Goal: Task Accomplishment & Management: Manage account settings

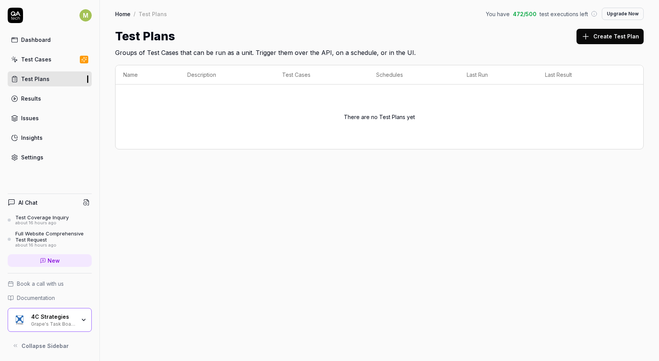
click at [82, 316] on div "4C Strategies Grape's Task Board Hack" at bounding box center [50, 320] width 84 height 24
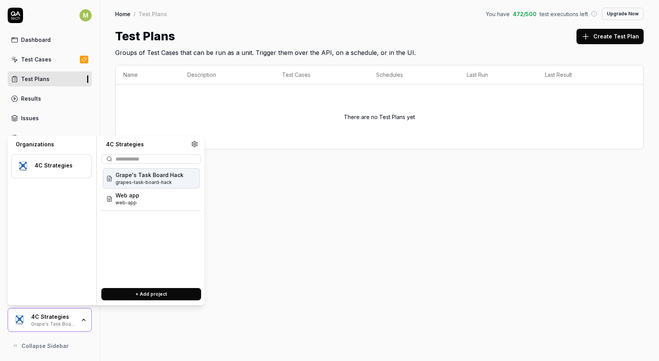
click at [279, 218] on div "Home / Test Plans You have 472 / 500 test executions left Upgrade Now Home / Te…" at bounding box center [379, 180] width 559 height 361
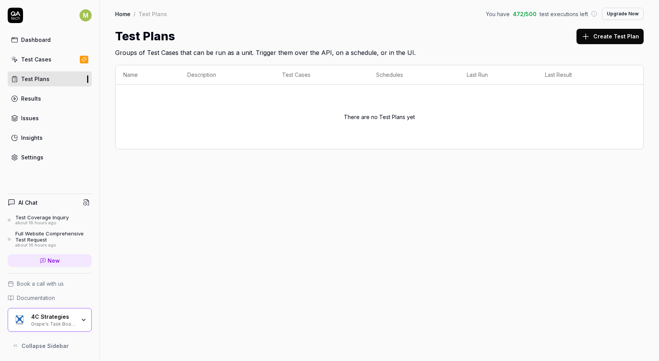
click at [36, 159] on div "Settings" at bounding box center [32, 157] width 22 height 8
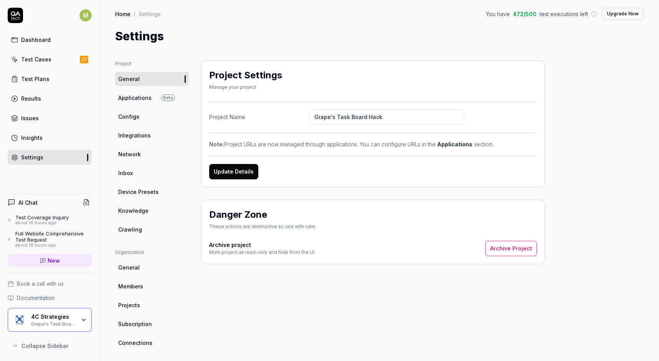
click at [132, 287] on span "Members" at bounding box center [130, 286] width 25 height 8
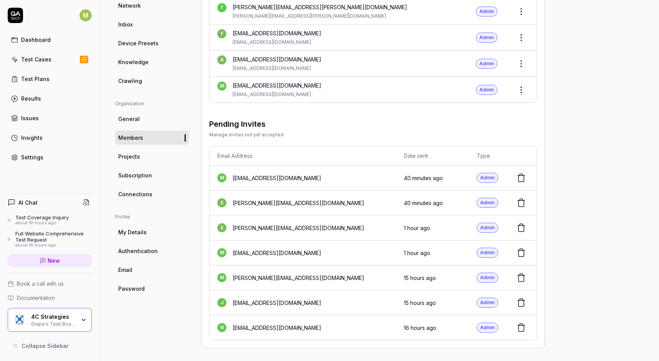
scroll to position [148, 0]
click at [521, 250] on icon at bounding box center [521, 253] width 9 height 9
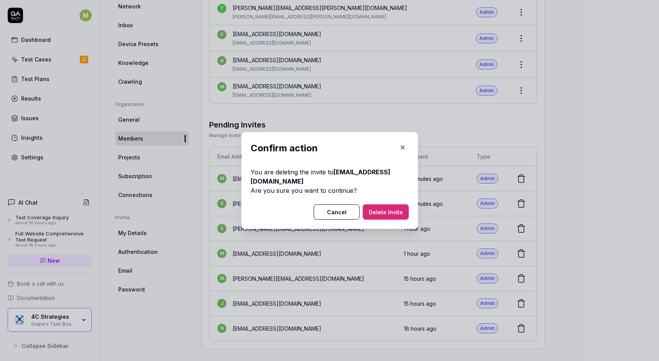
click at [391, 212] on button "Delete Invite" at bounding box center [386, 211] width 46 height 15
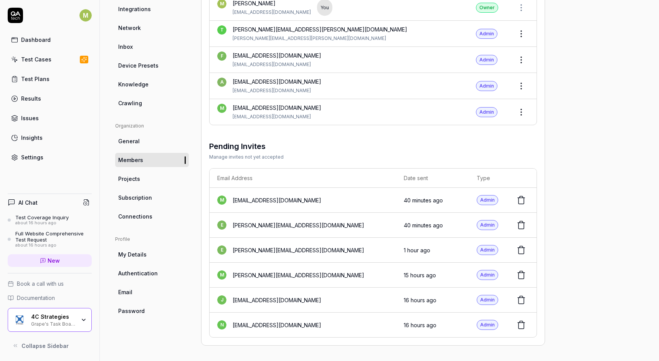
scroll to position [123, 0]
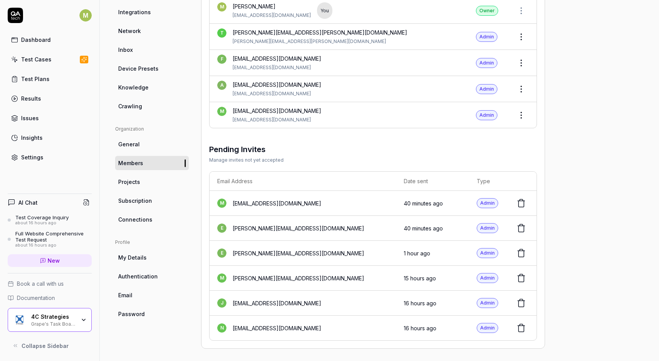
click at [525, 249] on icon at bounding box center [521, 252] width 9 height 9
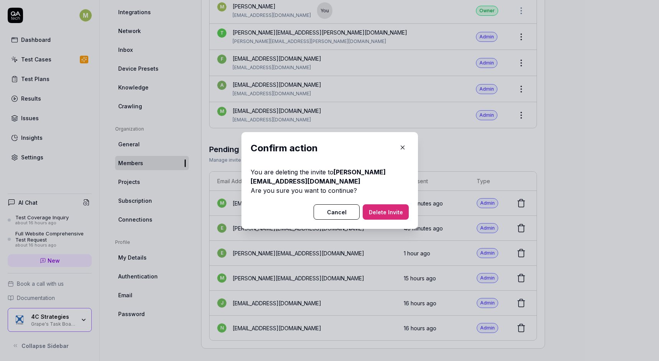
click at [387, 214] on button "Delete Invite" at bounding box center [386, 211] width 46 height 15
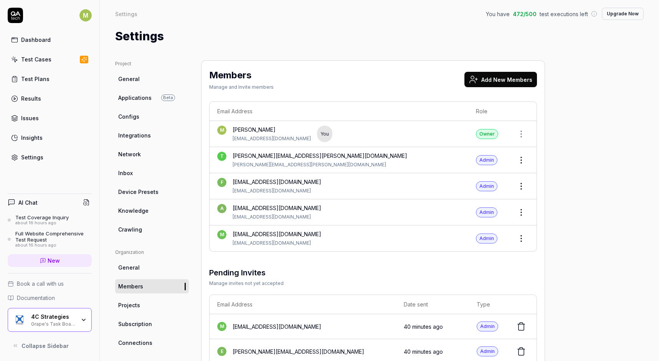
scroll to position [0, 0]
click at [504, 82] on button "Add New Members" at bounding box center [500, 79] width 73 height 15
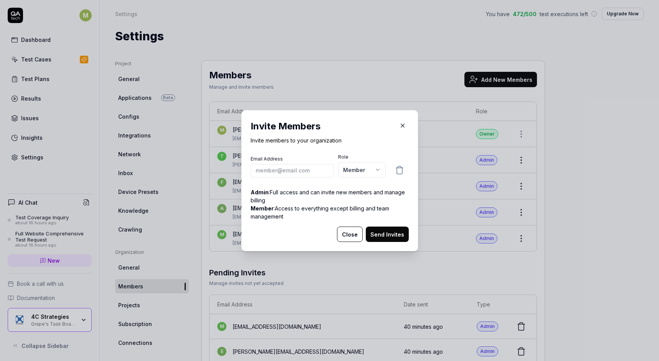
click at [305, 169] on input "email" at bounding box center [292, 169] width 83 height 13
type input "[PERSON_NAME][EMAIL_ADDRESS][PERSON_NAME][DOMAIN_NAME]"
click at [386, 231] on button "Send Invites" at bounding box center [387, 233] width 43 height 15
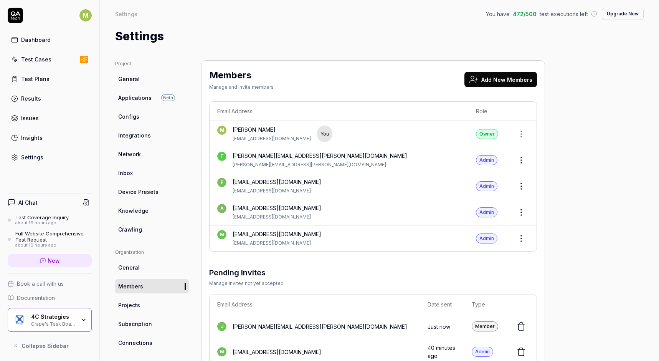
click at [508, 76] on button "Add New Members" at bounding box center [500, 79] width 73 height 15
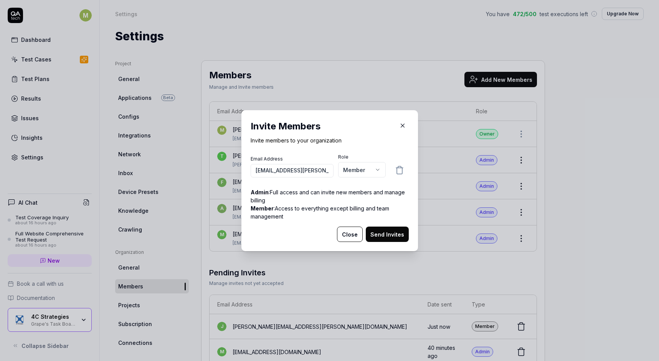
type input "håkan.ekvall@4cstrategies.com"
click at [376, 166] on body "M Dashboard Test Cases Test Plans Results Issues Insights Settings AI Chat Test…" at bounding box center [329, 180] width 659 height 361
select select "*"
click at [385, 233] on button "Send Invites" at bounding box center [387, 233] width 43 height 15
click at [390, 230] on button "Send Invites" at bounding box center [387, 233] width 43 height 15
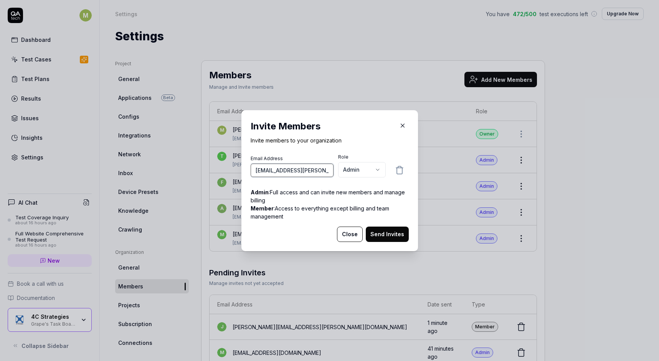
type input "[EMAIL_ADDRESS][PERSON_NAME][DOMAIN_NAME]"
click at [397, 235] on button "Send Invites" at bounding box center [387, 233] width 43 height 15
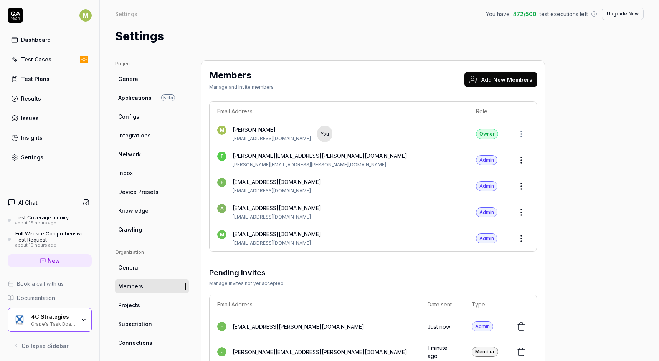
click at [128, 209] on span "Knowledge" at bounding box center [133, 210] width 30 height 8
type textarea "*"
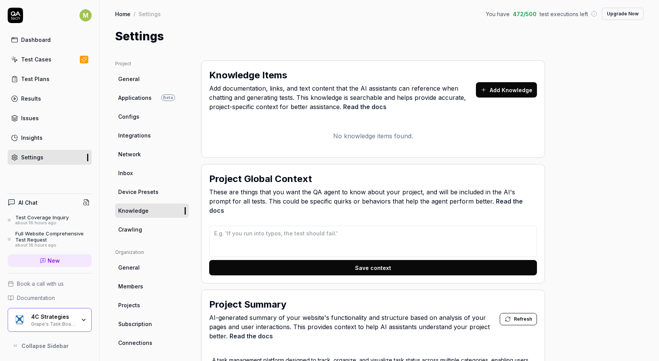
click at [413, 197] on span "These are things that you want the QA agent to know about your project, and wil…" at bounding box center [373, 201] width 328 height 28
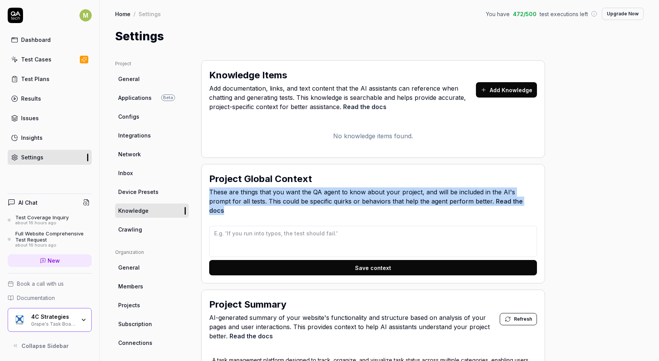
click at [413, 197] on span "These are things that you want the QA agent to know about your project, and wil…" at bounding box center [373, 201] width 328 height 28
click at [452, 187] on span "These are things that you want the QA agent to know about your project, and wil…" at bounding box center [373, 201] width 328 height 28
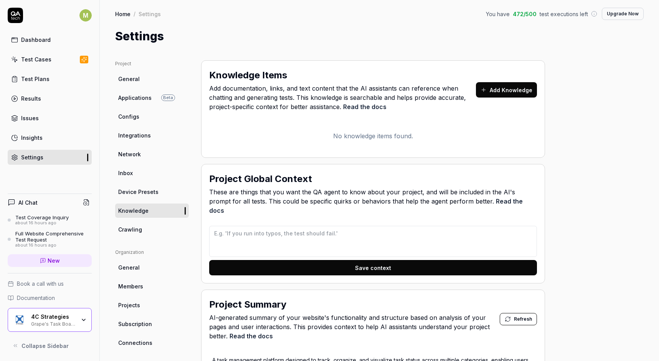
click at [505, 88] on button "Add Knowledge" at bounding box center [506, 89] width 61 height 15
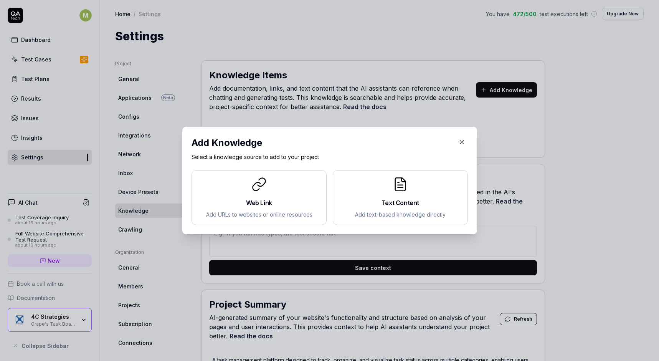
click at [461, 142] on icon "button" at bounding box center [461, 142] width 7 height 7
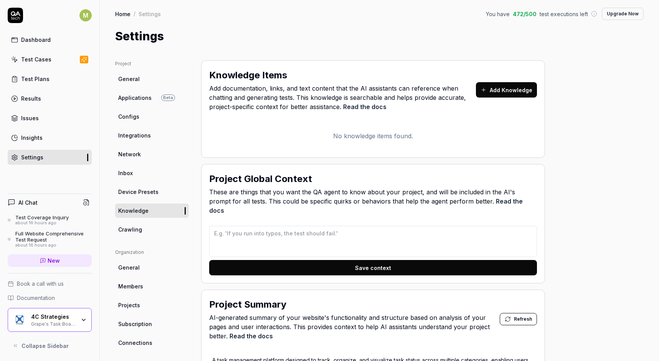
click at [135, 283] on span "Members" at bounding box center [130, 286] width 25 height 8
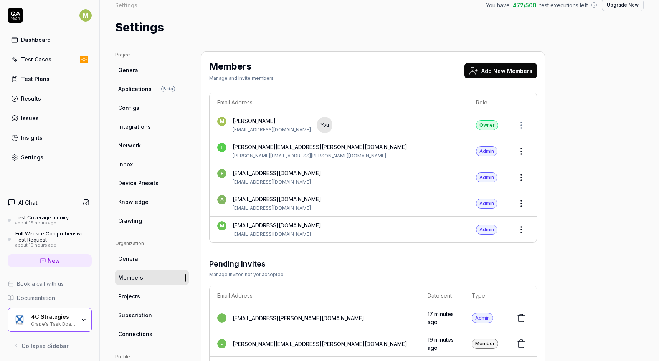
scroll to position [12, 0]
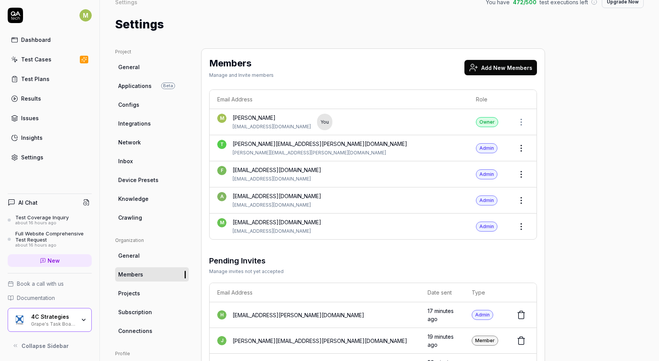
click at [525, 228] on html "M Dashboard Test Cases Test Plans Results Issues Insights Settings AI Chat Test…" at bounding box center [329, 180] width 659 height 361
click at [522, 243] on span "Change Role" at bounding box center [519, 243] width 35 height 8
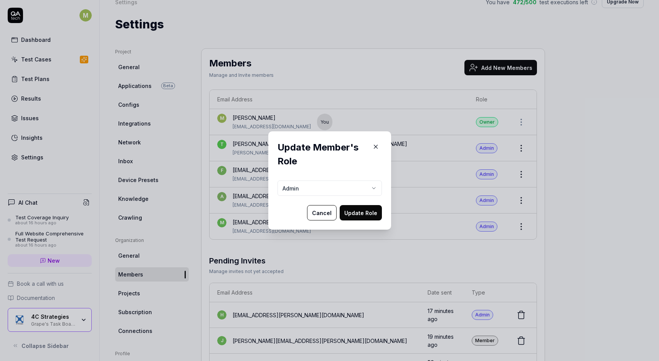
click at [372, 188] on body "M Dashboard Test Cases Test Plans Results Issues Insights Settings AI Chat Test…" at bounding box center [329, 180] width 659 height 361
click at [327, 218] on div "​ Update Member's Role Admin Cancel Update Role" at bounding box center [329, 180] width 659 height 361
click at [327, 218] on button "Cancel" at bounding box center [322, 212] width 30 height 15
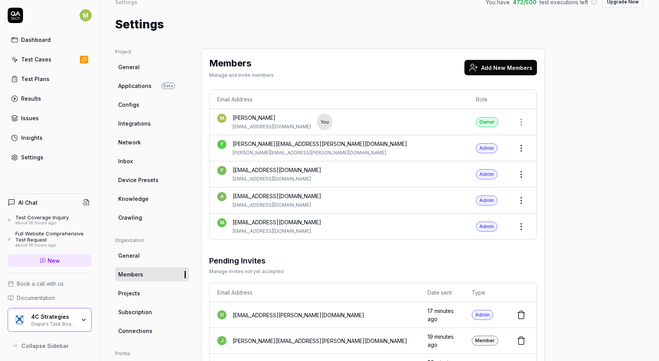
click at [520, 224] on html "M Dashboard Test Cases Test Plans Results Issues Insights Settings AI Chat Test…" at bounding box center [329, 180] width 659 height 361
click at [563, 179] on html "M Dashboard Test Cases Test Plans Results Issues Insights Settings AI Chat Test…" at bounding box center [329, 180] width 659 height 361
click at [83, 59] on icon at bounding box center [84, 59] width 7 height 6
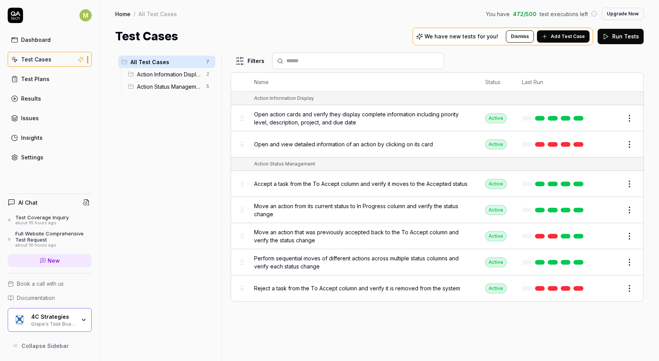
click at [477, 37] on p "We have new tests for you!" at bounding box center [461, 36] width 74 height 5
click at [555, 34] on span "Add Test Case" at bounding box center [568, 36] width 34 height 7
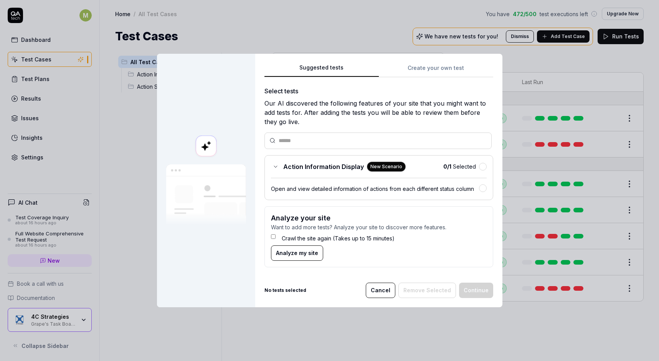
click at [483, 185] on button "button" at bounding box center [483, 188] width 8 height 8
click at [475, 289] on button "Continue" at bounding box center [476, 289] width 34 height 15
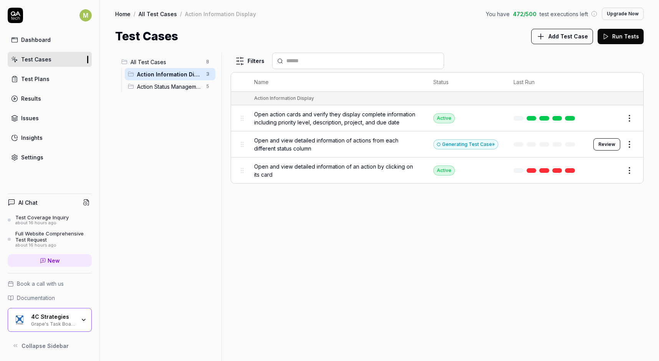
click at [596, 16] on icon at bounding box center [594, 14] width 6 height 6
click at [624, 16] on button "Upgrade Now" at bounding box center [623, 14] width 42 height 12
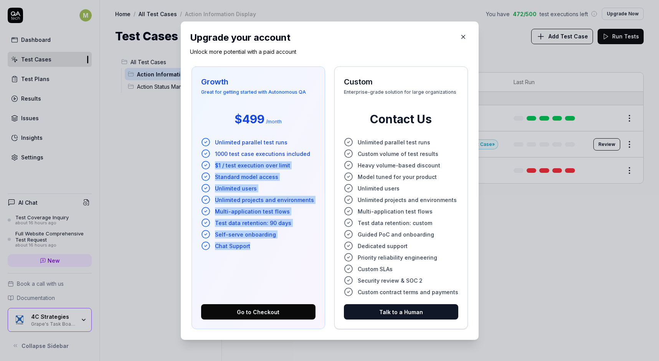
drag, startPoint x: 219, startPoint y: 165, endPoint x: 308, endPoint y: 255, distance: 126.5
click at [308, 255] on div "Unlimited parallel test runs 1000 test case executions included $1 / test execu…" at bounding box center [258, 217] width 114 height 160
click at [304, 281] on div "Unlimited parallel test runs 1000 test case executions included $1 / test execu…" at bounding box center [258, 217] width 114 height 160
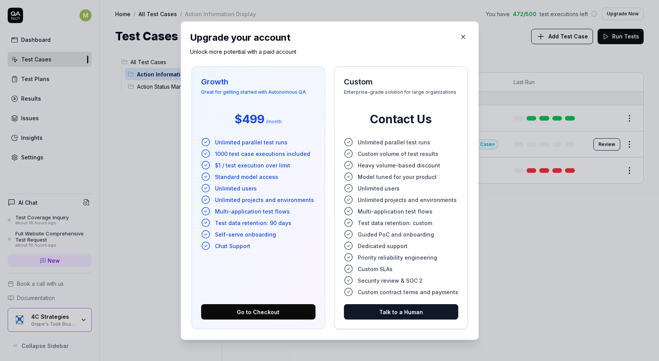
click at [254, 225] on span "Test data retention: 90 days" at bounding box center [253, 223] width 76 height 8
click at [247, 233] on span "Self-serve onboarding" at bounding box center [245, 234] width 61 height 8
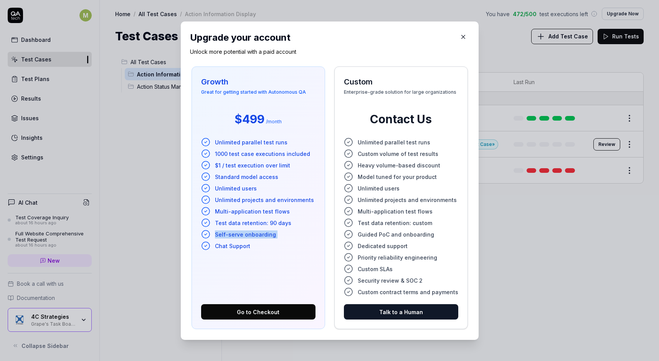
click at [247, 233] on span "Self-serve onboarding" at bounding box center [245, 234] width 61 height 8
click at [237, 250] on li "Chat Support" at bounding box center [258, 245] width 114 height 9
click at [257, 268] on div "Unlimited parallel test runs 1000 test case executions included $1 / test execu…" at bounding box center [258, 217] width 114 height 160
click at [374, 269] on span "Custom SLAs" at bounding box center [375, 268] width 35 height 8
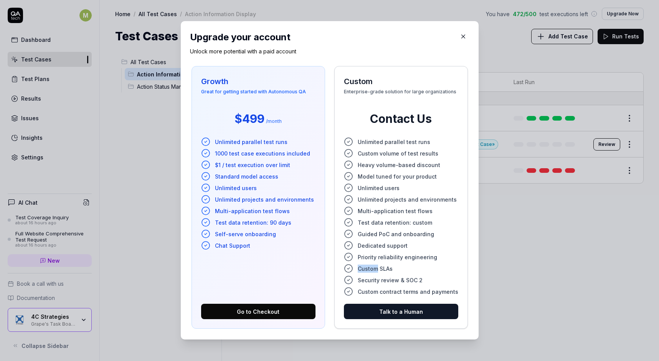
click at [374, 269] on span "Custom SLAs" at bounding box center [375, 268] width 35 height 8
click at [379, 259] on span "Priority reliability engineering" at bounding box center [397, 257] width 79 height 8
click at [381, 178] on span "Model tuned for your product" at bounding box center [397, 177] width 79 height 8
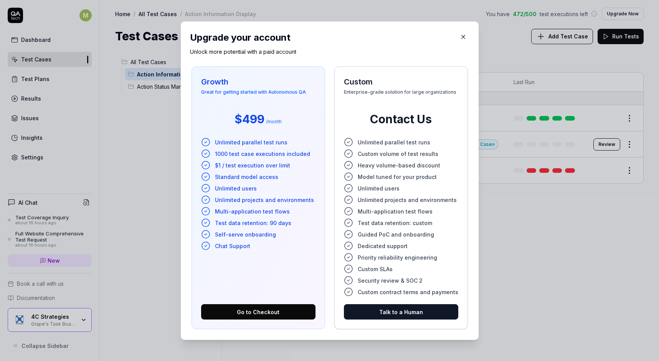
click at [383, 186] on span "Unlimited users" at bounding box center [379, 188] width 42 height 8
click at [427, 291] on span "Custom contract terms and payments" at bounding box center [408, 291] width 101 height 8
click at [460, 36] on icon "button" at bounding box center [463, 36] width 7 height 7
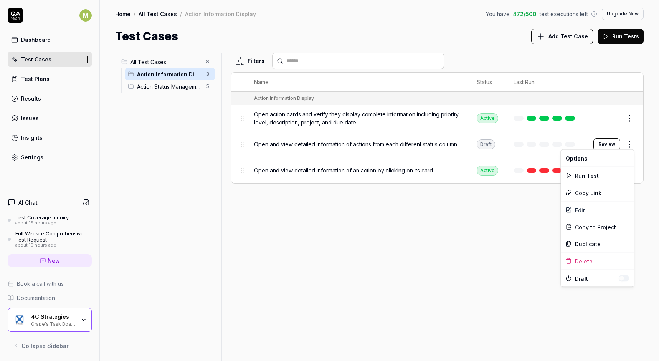
click at [628, 142] on html "M Dashboard Test Cases Test Plans Results Issues Insights Settings AI Chat Test…" at bounding box center [329, 180] width 659 height 361
click at [525, 217] on html "M Dashboard Test Cases Test Plans Results Issues Insights Settings AI Chat Test…" at bounding box center [329, 180] width 659 height 361
click at [493, 141] on div "Draft" at bounding box center [486, 144] width 18 height 10
click at [627, 144] on html "M Dashboard Test Cases Test Plans Results Issues Insights Settings AI Chat Test…" at bounding box center [329, 180] width 659 height 361
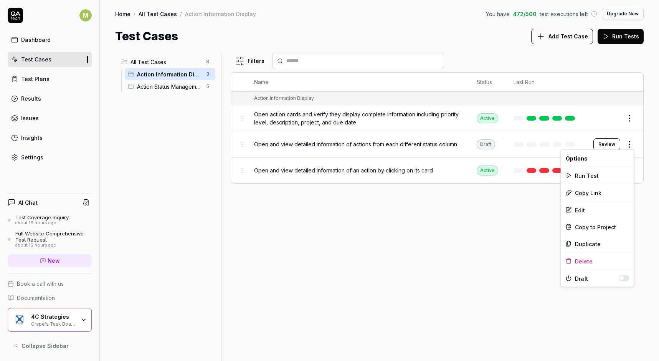
click at [624, 276] on button "button" at bounding box center [624, 278] width 11 height 6
click at [532, 230] on html "M Dashboard Test Cases Test Plans Results Issues Insights Settings AI Chat Test…" at bounding box center [329, 180] width 659 height 361
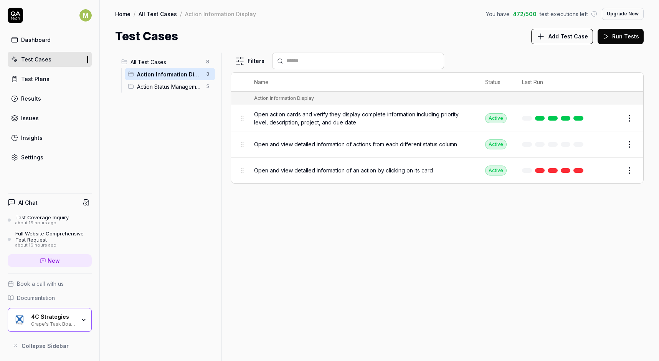
click at [612, 32] on button "Run Tests" at bounding box center [621, 36] width 46 height 15
click at [579, 142] on link at bounding box center [578, 144] width 10 height 5
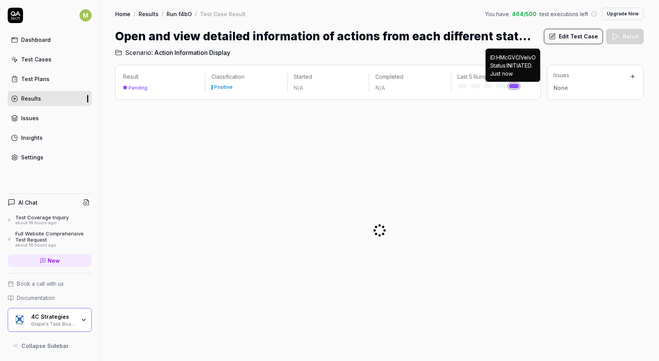
click at [515, 86] on link at bounding box center [514, 86] width 10 height 5
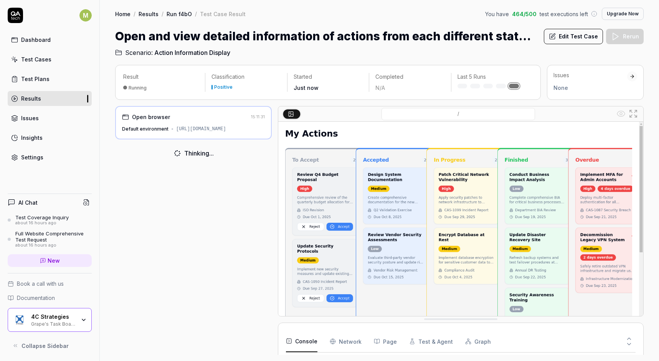
click at [351, 342] on Requests "Network" at bounding box center [346, 340] width 32 height 21
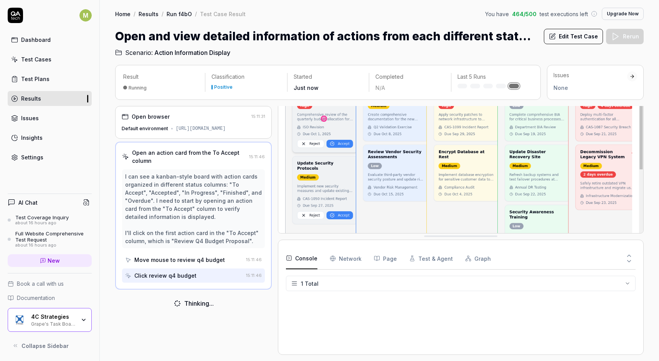
click at [299, 255] on button "Console" at bounding box center [301, 258] width 31 height 21
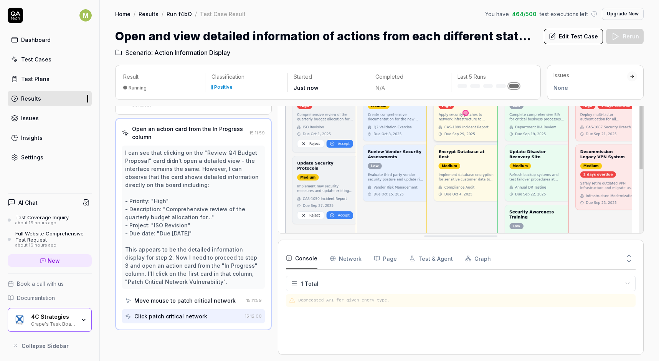
scroll to position [63, 0]
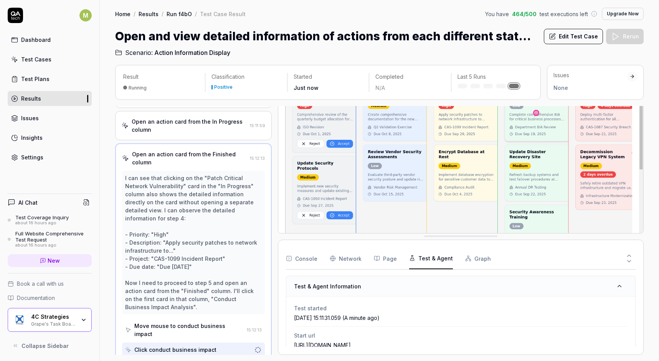
click at [424, 258] on button "Test & Agent" at bounding box center [431, 258] width 44 height 21
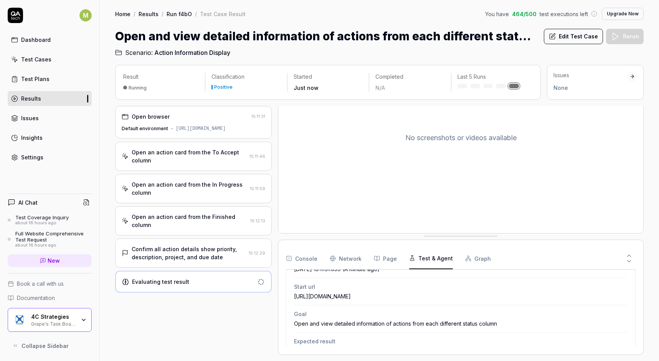
scroll to position [0, 0]
click at [399, 224] on div "No screenshots or videos available" at bounding box center [460, 137] width 365 height 228
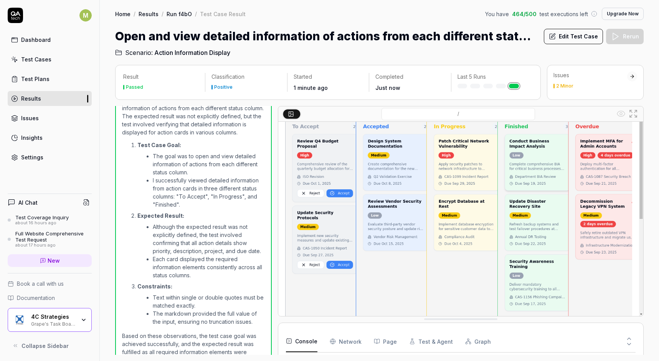
scroll to position [218, 0]
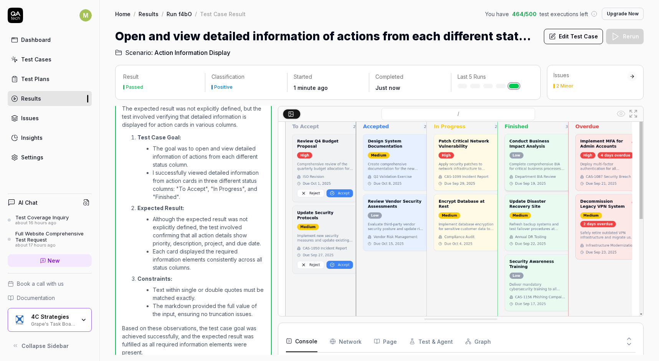
click at [564, 84] on div "2 Minor" at bounding box center [564, 86] width 17 height 5
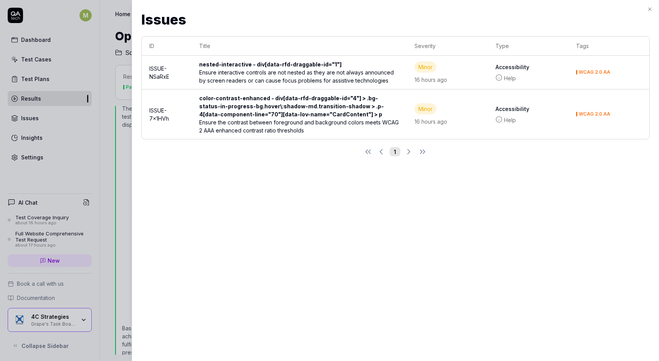
click at [651, 8] on icon "button" at bounding box center [650, 9] width 6 height 6
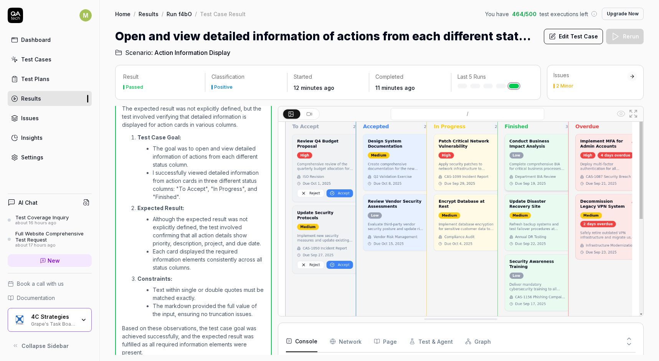
click at [244, 57] on div "Result Passed Classification Positive Started 12 minutes ago Completed 11 minut…" at bounding box center [379, 209] width 559 height 304
click at [34, 45] on link "Dashboard" at bounding box center [50, 39] width 84 height 15
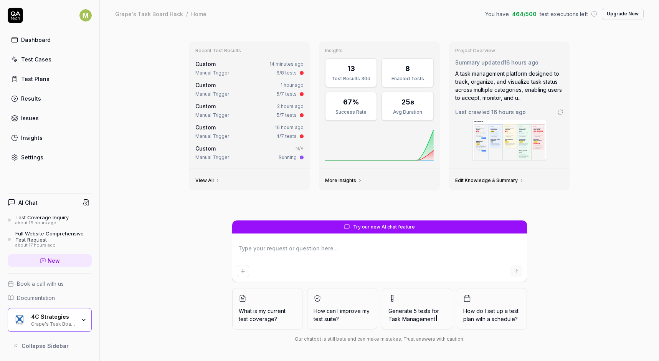
click at [505, 129] on img at bounding box center [509, 139] width 73 height 41
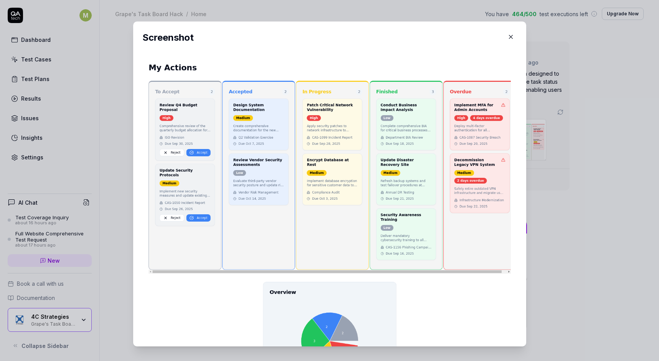
click at [510, 39] on icon "button" at bounding box center [510, 36] width 7 height 7
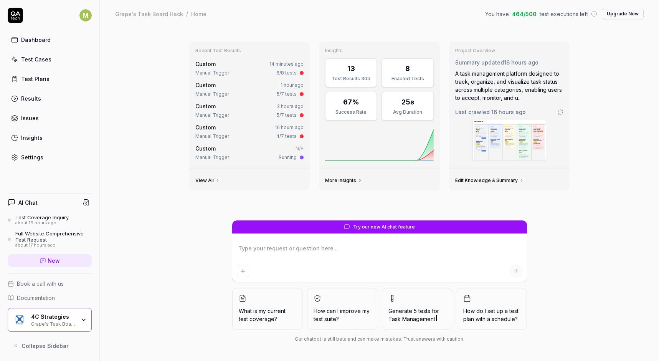
click at [50, 61] on link "Test Cases" at bounding box center [50, 59] width 84 height 15
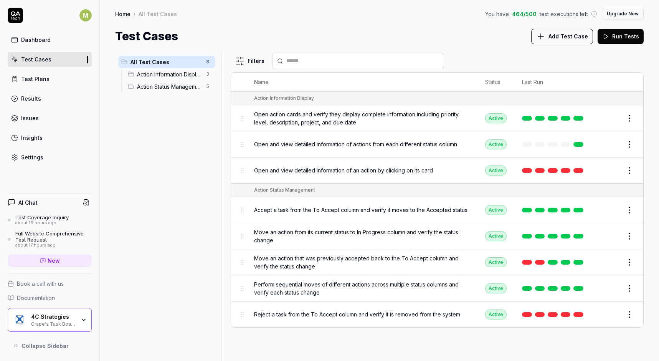
click at [386, 166] on span "Open and view detailed information of an action by clicking on its card" at bounding box center [343, 170] width 179 height 8
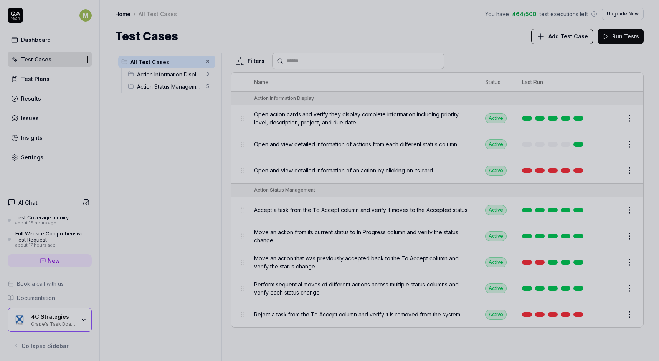
click at [446, 27] on div at bounding box center [329, 180] width 659 height 361
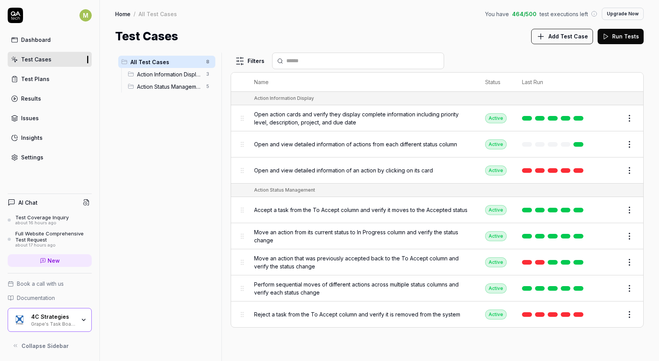
click at [21, 156] on div "Settings" at bounding box center [32, 157] width 22 height 8
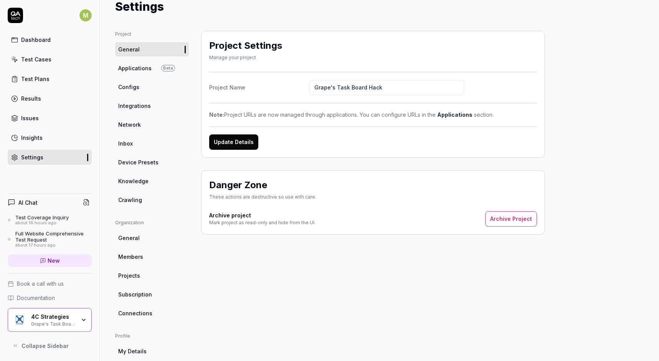
scroll to position [36, 0]
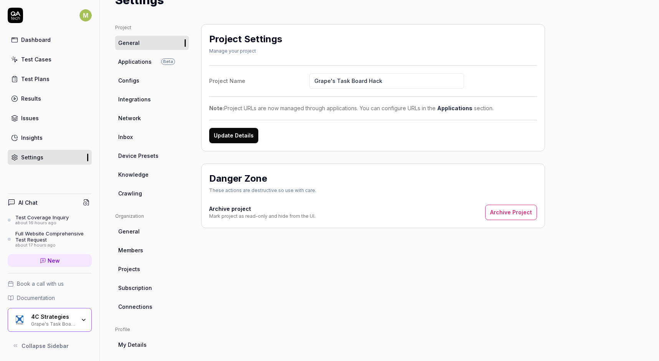
click at [144, 157] on span "Device Presets" at bounding box center [138, 156] width 40 height 8
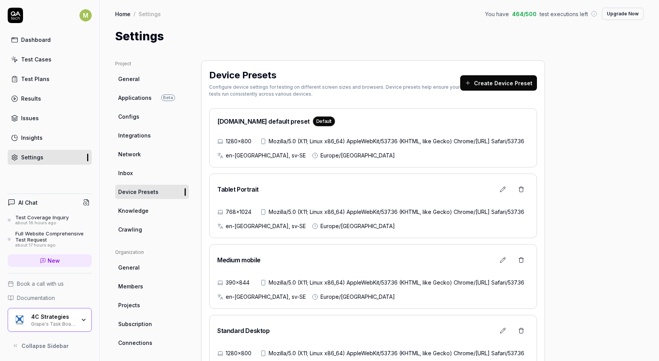
click at [33, 78] on div "Test Plans" at bounding box center [35, 79] width 28 height 8
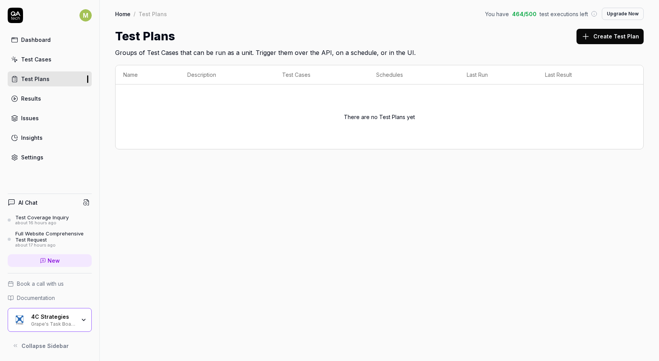
click at [602, 39] on button "Create Test Plan" at bounding box center [609, 36] width 67 height 15
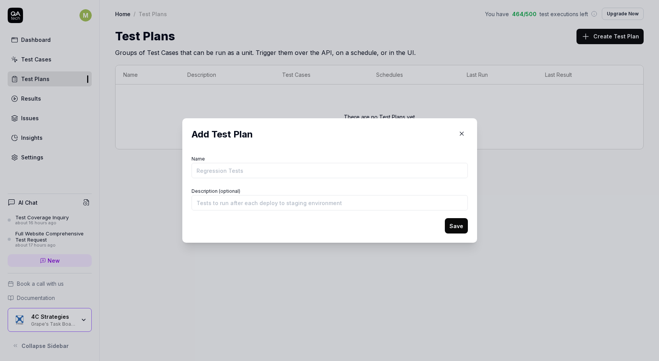
click at [458, 132] on icon "button" at bounding box center [461, 133] width 7 height 7
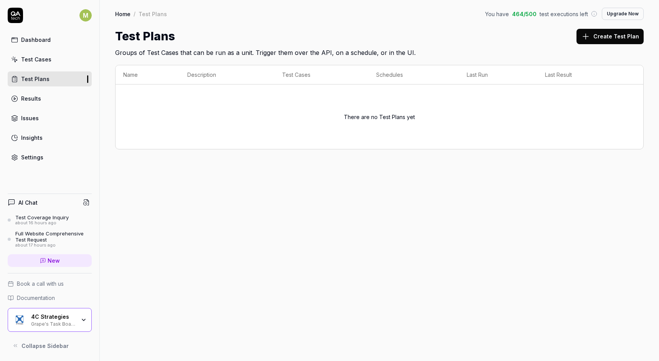
click at [23, 156] on div "Settings" at bounding box center [32, 157] width 22 height 8
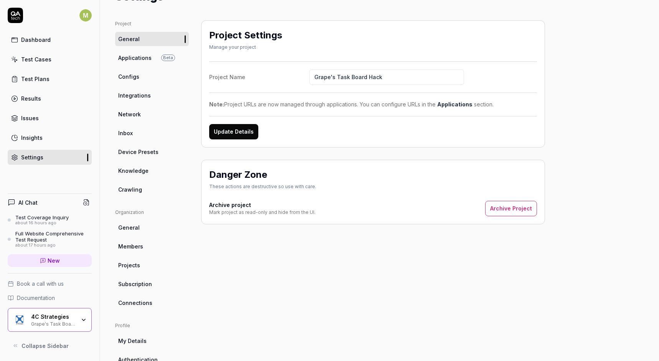
click at [132, 96] on span "Integrations" at bounding box center [134, 95] width 33 height 8
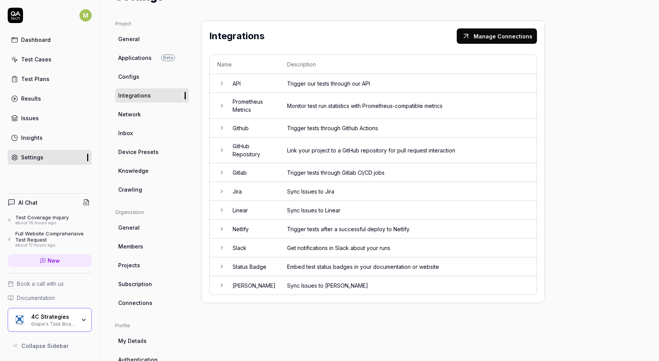
click at [221, 172] on icon at bounding box center [222, 172] width 6 height 6
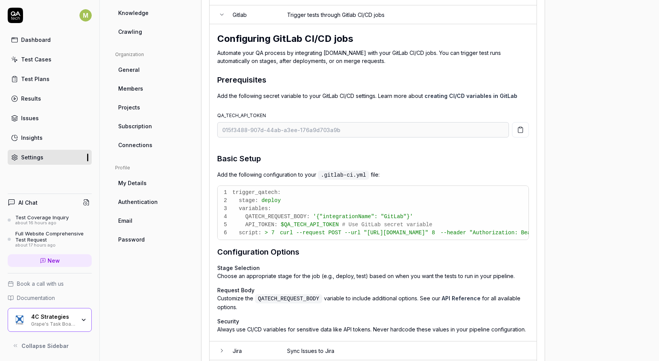
scroll to position [185, 0]
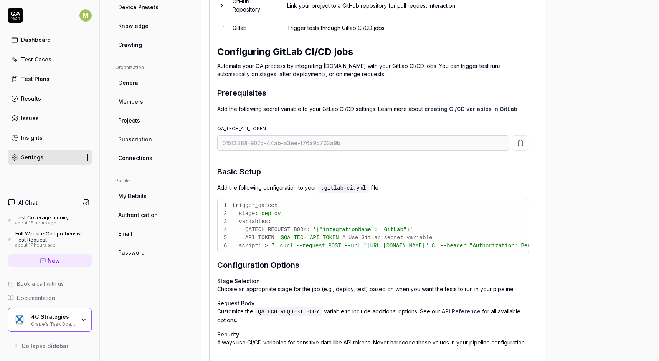
click at [129, 159] on span "Connections" at bounding box center [135, 158] width 34 height 8
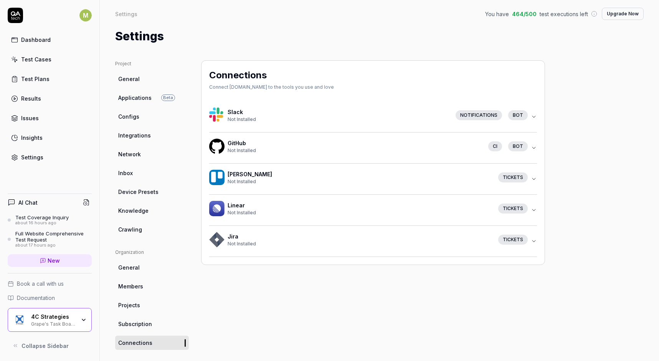
click at [28, 99] on div "Results" at bounding box center [31, 98] width 20 height 8
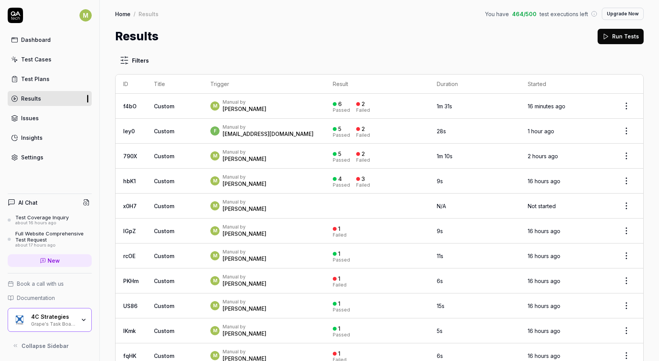
click at [40, 63] on link "Test Cases" at bounding box center [50, 59] width 84 height 15
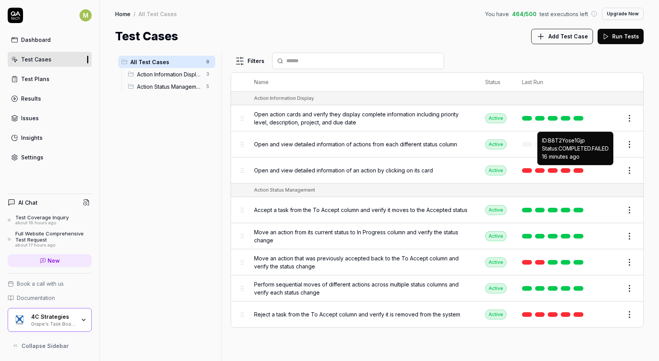
click at [575, 168] on link at bounding box center [578, 170] width 10 height 5
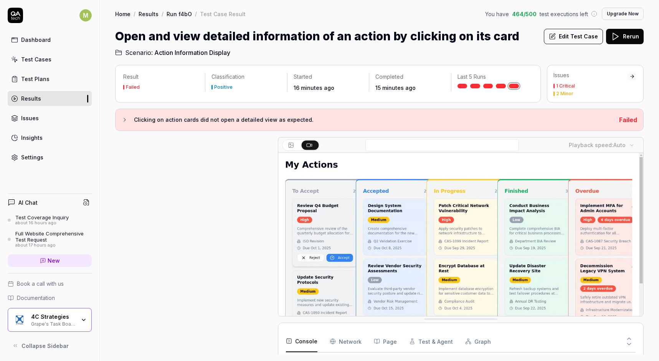
click at [570, 87] on div "1 Critical" at bounding box center [565, 86] width 19 height 5
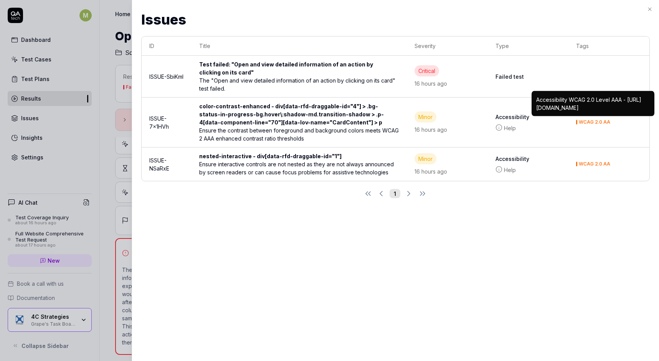
click at [650, 10] on icon "button" at bounding box center [650, 9] width 6 height 6
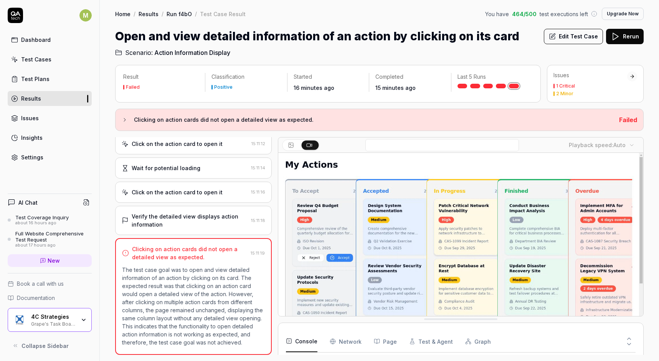
click at [26, 60] on div "Test Cases" at bounding box center [36, 59] width 30 height 8
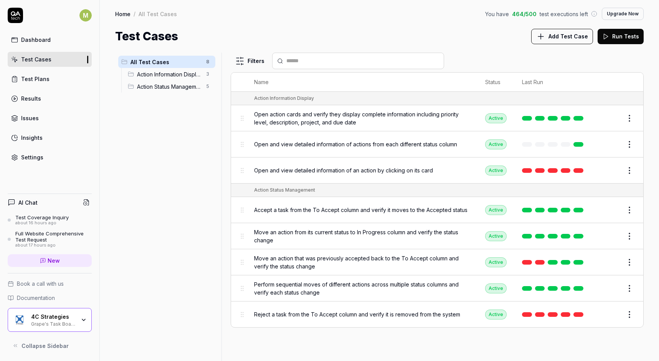
click at [557, 39] on span "Add Test Case" at bounding box center [568, 36] width 40 height 8
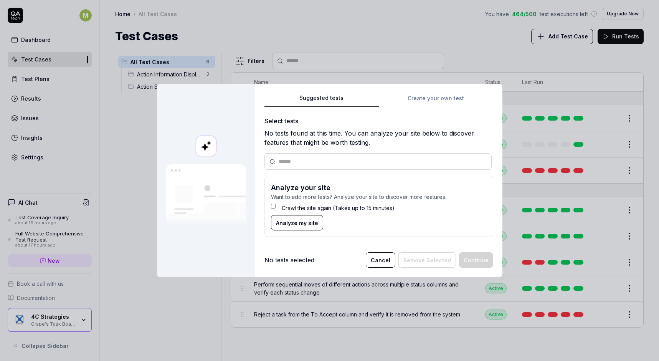
click at [422, 96] on div "Suggested tests Create your own test Select tests No tests found at this time. …" at bounding box center [378, 168] width 229 height 150
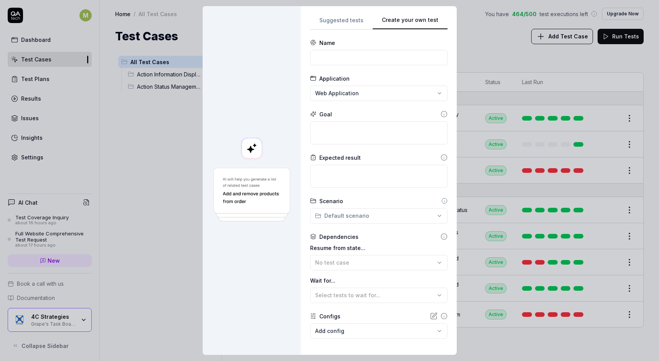
click at [314, 113] on icon at bounding box center [313, 114] width 6 height 6
click at [332, 20] on div "**********" at bounding box center [329, 180] width 659 height 361
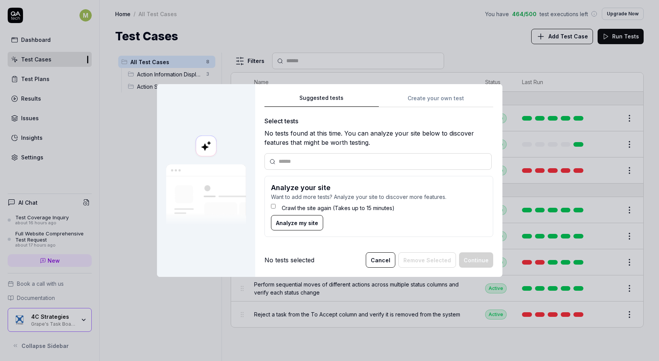
click at [304, 162] on input "text" at bounding box center [383, 161] width 208 height 8
click at [387, 258] on button "Cancel" at bounding box center [381, 259] width 30 height 15
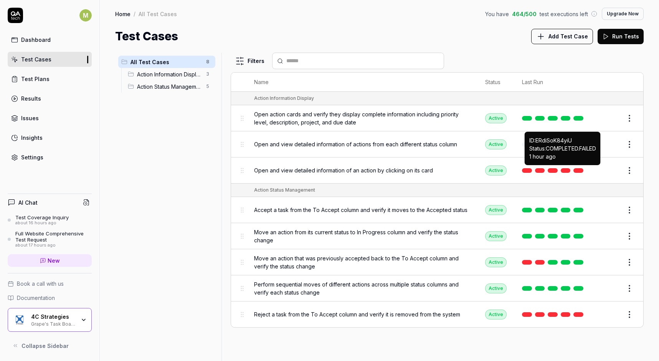
click at [563, 168] on link at bounding box center [566, 170] width 10 height 5
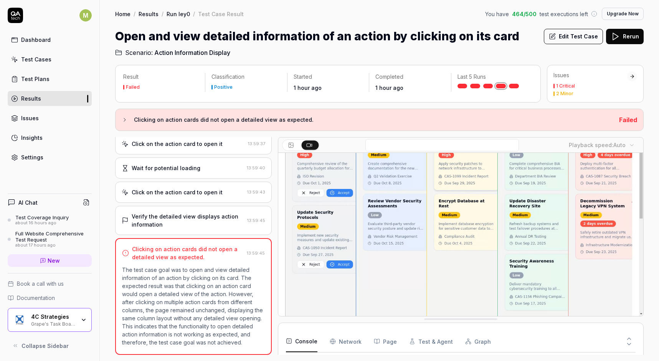
scroll to position [64, 0]
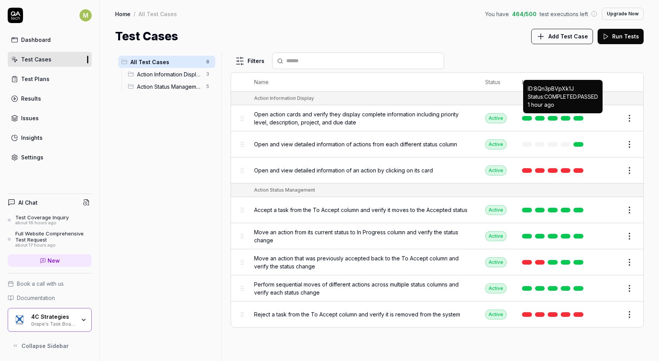
click at [566, 114] on td at bounding box center [554, 118] width 80 height 26
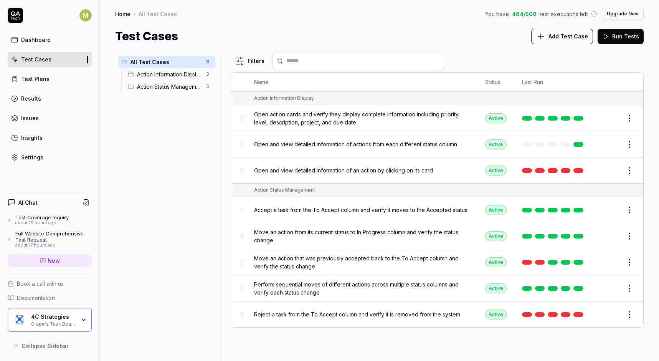
click at [566, 116] on link at bounding box center [566, 118] width 10 height 5
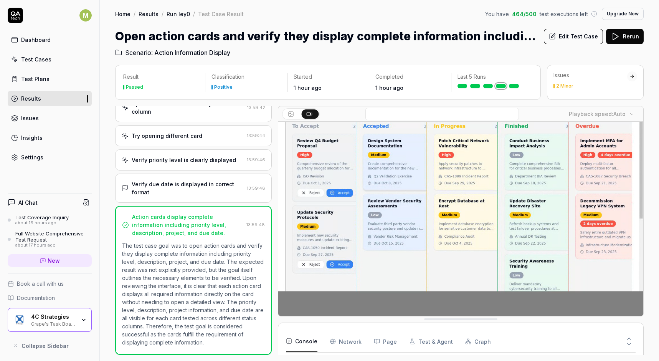
scroll to position [33, 0]
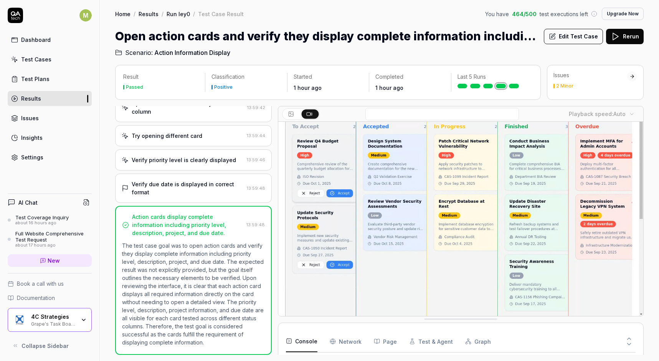
click at [390, 338] on button "Page" at bounding box center [385, 340] width 23 height 21
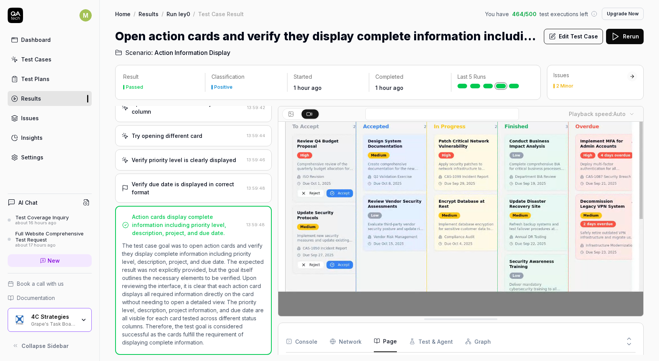
click at [428, 343] on button "Test & Agent" at bounding box center [431, 340] width 44 height 21
click at [473, 345] on button "Graph" at bounding box center [478, 340] width 26 height 21
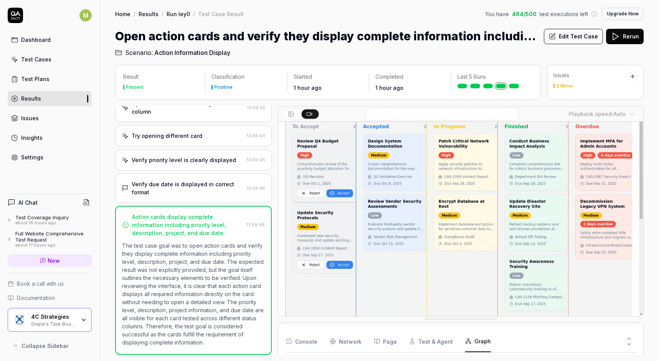
click at [630, 337] on icon at bounding box center [629, 338] width 7 height 7
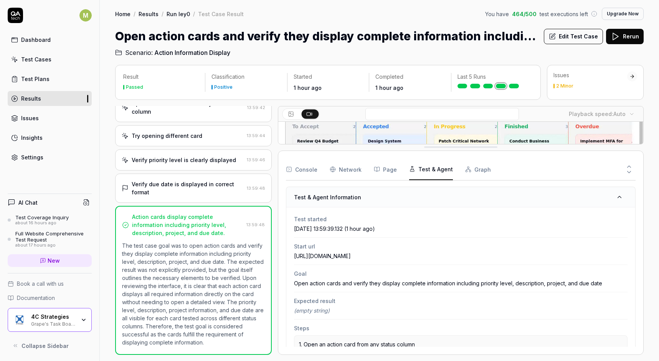
click at [422, 166] on button "Test & Agent" at bounding box center [431, 168] width 44 height 21
click at [378, 166] on icon "button" at bounding box center [377, 169] width 6 height 6
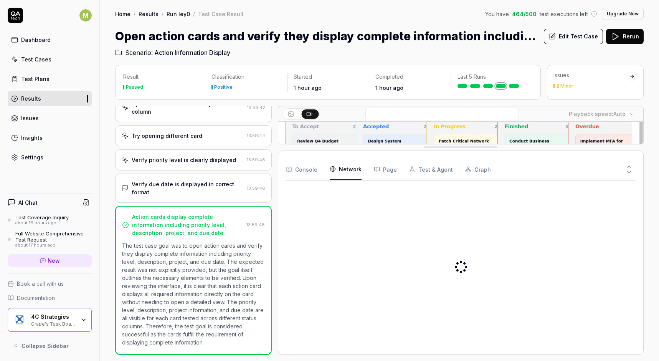
click at [345, 167] on Requests "Network" at bounding box center [346, 168] width 32 height 21
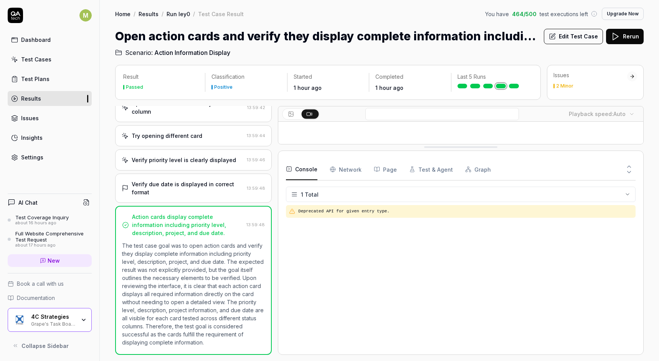
click at [303, 167] on button "Console" at bounding box center [301, 168] width 31 height 21
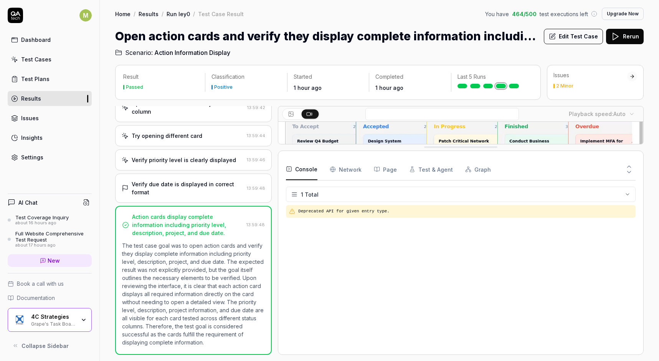
click at [61, 170] on div "M Dashboard Test Cases Test Plans Results Issues Insights Settings AI Chat Test…" at bounding box center [50, 180] width 100 height 361
click at [32, 160] on div "Settings" at bounding box center [32, 157] width 22 height 8
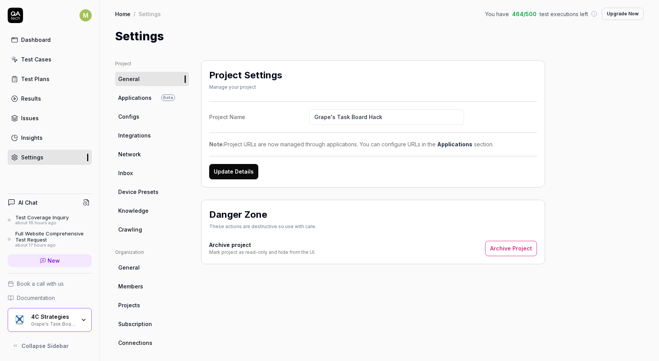
click at [137, 208] on span "Knowledge" at bounding box center [133, 210] width 30 height 8
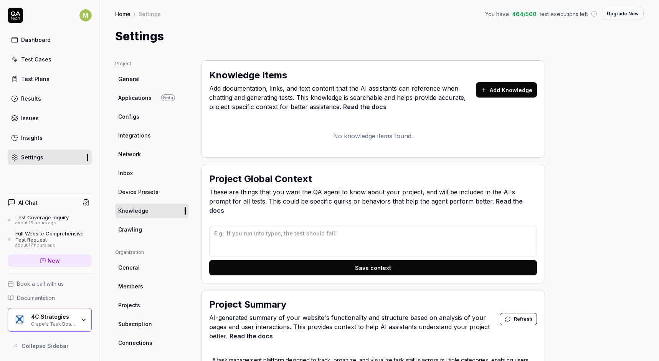
click at [501, 91] on button "Add Knowledge" at bounding box center [506, 89] width 61 height 15
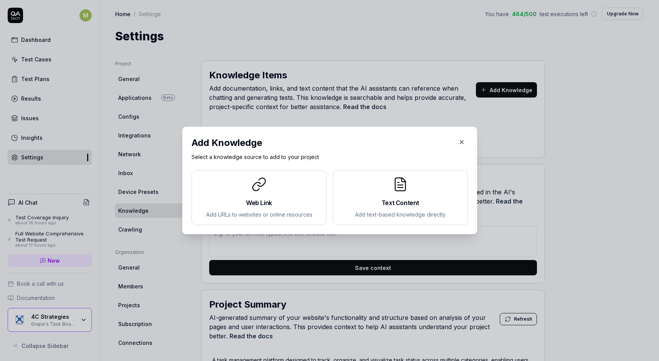
click at [405, 188] on icon at bounding box center [400, 184] width 10 height 13
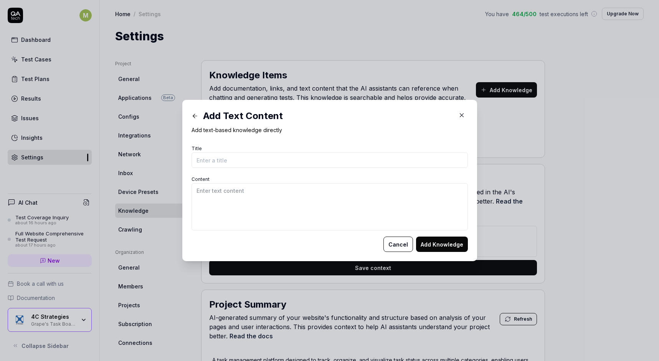
click at [399, 249] on button "Cancel" at bounding box center [398, 243] width 30 height 15
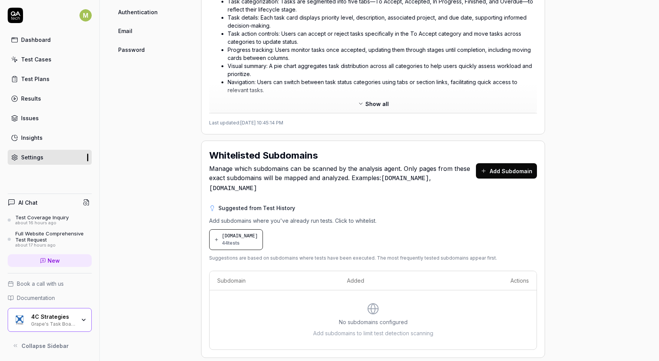
scroll to position [387, 0]
click at [44, 161] on link "Settings" at bounding box center [50, 157] width 84 height 15
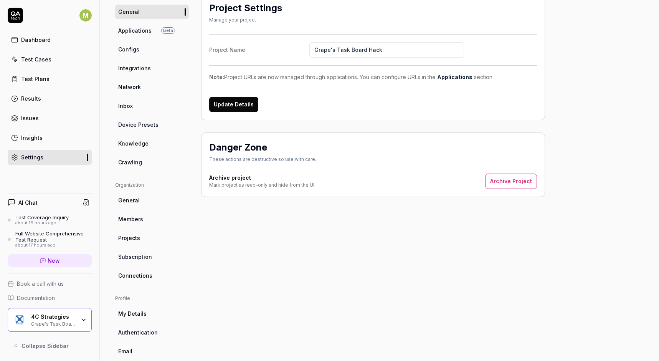
scroll to position [62, 0]
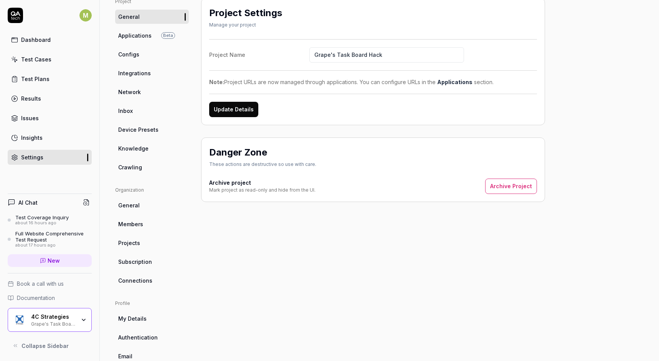
click at [125, 111] on span "Inbox" at bounding box center [125, 111] width 15 height 8
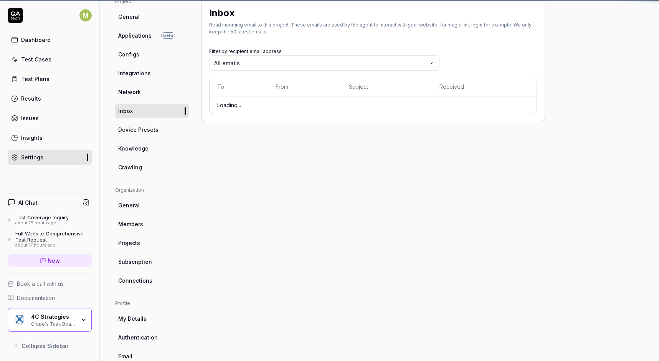
scroll to position [60, 0]
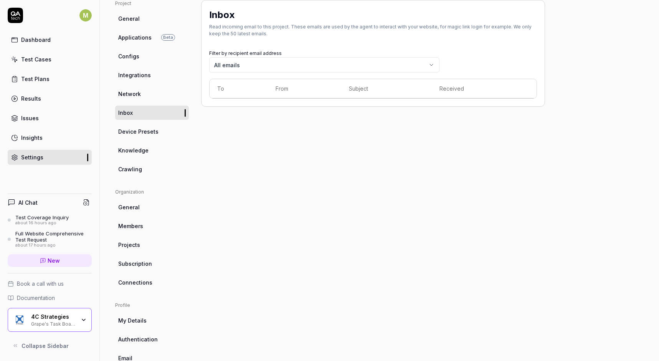
click at [138, 134] on span "Device Presets" at bounding box center [138, 131] width 40 height 8
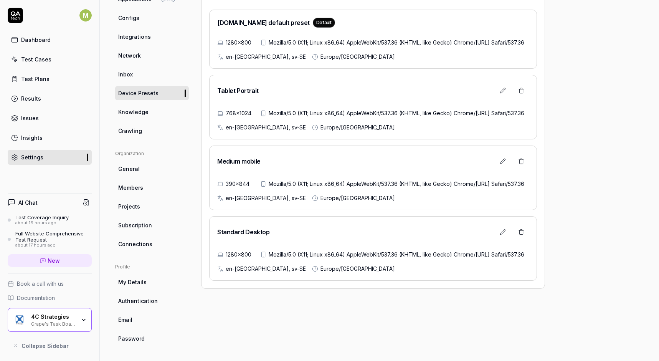
scroll to position [99, 0]
click at [139, 227] on span "Subscription" at bounding box center [135, 225] width 34 height 8
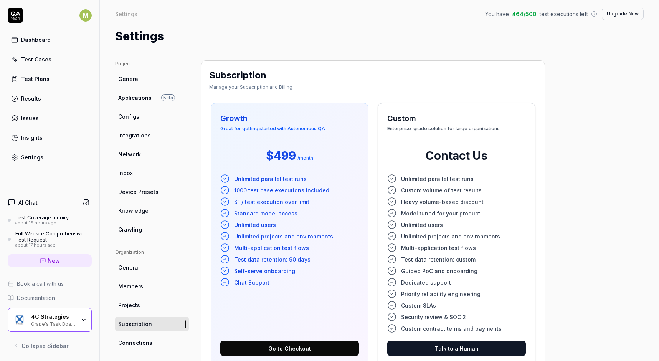
click at [521, 14] on span "464 / 500" at bounding box center [524, 14] width 25 height 8
click at [285, 154] on span "$499" at bounding box center [281, 155] width 30 height 17
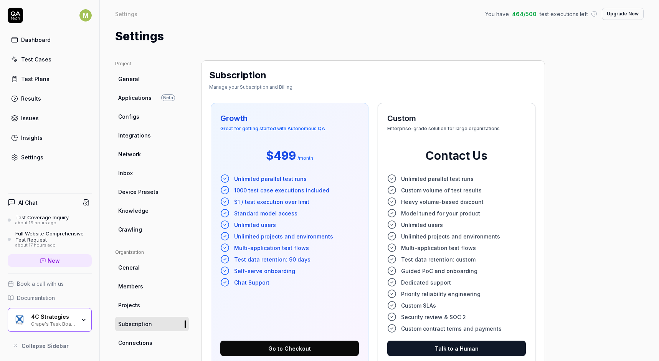
click at [239, 191] on span "1000 test case executions included" at bounding box center [281, 190] width 95 height 8
click at [285, 43] on div "Settings" at bounding box center [379, 36] width 528 height 17
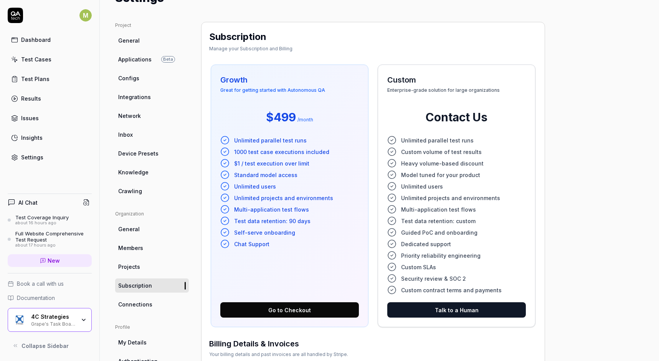
scroll to position [40, 0]
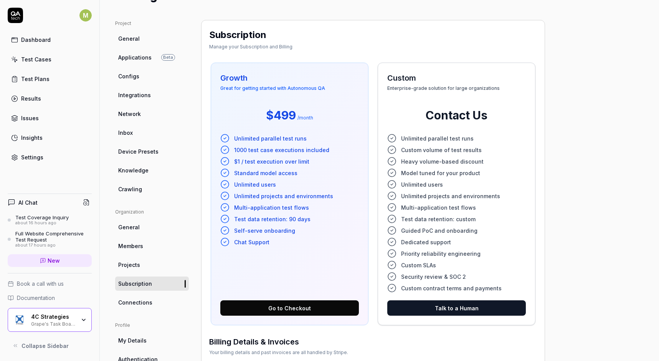
click at [33, 41] on div "Dashboard" at bounding box center [36, 40] width 30 height 8
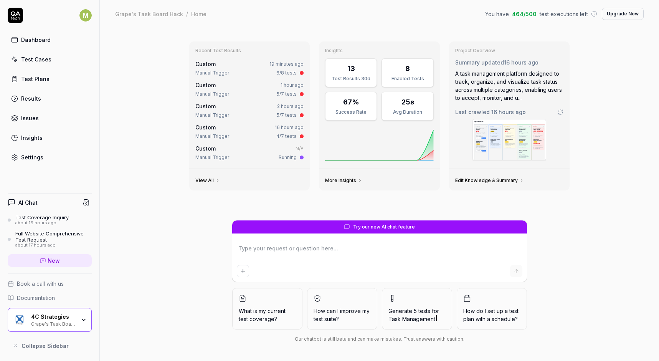
type textarea "*"
click at [34, 78] on div "Test Plans" at bounding box center [35, 79] width 28 height 8
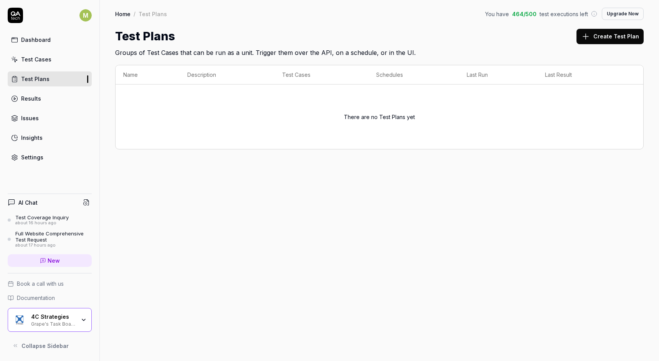
click at [36, 158] on div "Settings" at bounding box center [32, 157] width 22 height 8
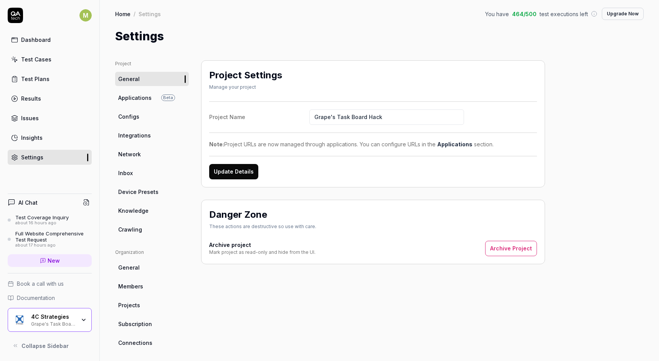
click at [134, 101] on span "Applications" at bounding box center [134, 98] width 33 height 8
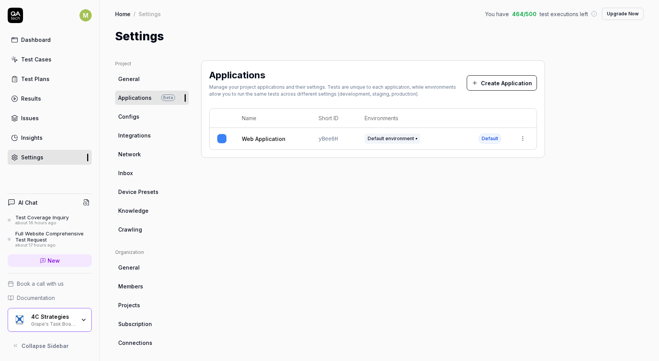
click at [237, 211] on div "Applications Manage your project applications and their settings. Tests are uni…" at bounding box center [373, 252] width 344 height 384
click at [35, 63] on div "Test Cases" at bounding box center [36, 59] width 30 height 8
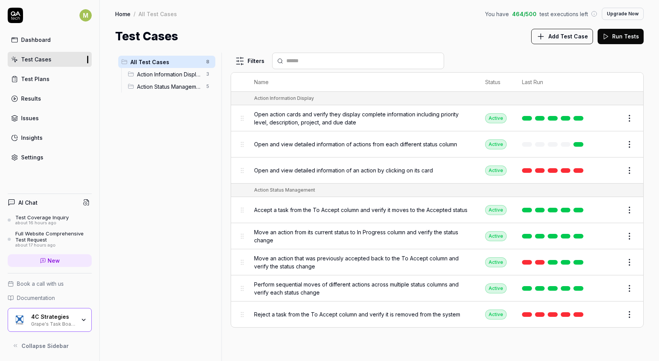
click at [573, 33] on span "Add Test Case" at bounding box center [568, 36] width 40 height 8
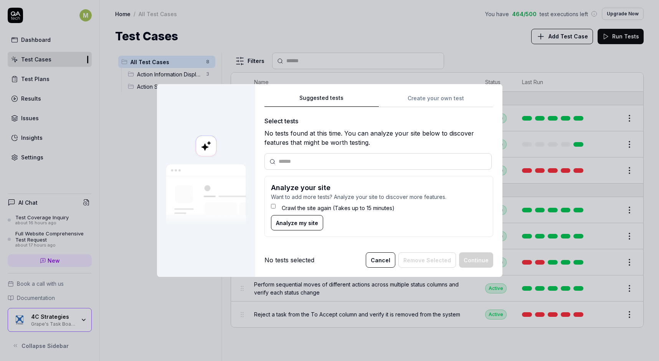
click at [273, 209] on div "Crawl the site again (Takes up to 15 minutes)" at bounding box center [379, 208] width 216 height 14
click at [293, 221] on span "Analyze my site" at bounding box center [297, 223] width 42 height 8
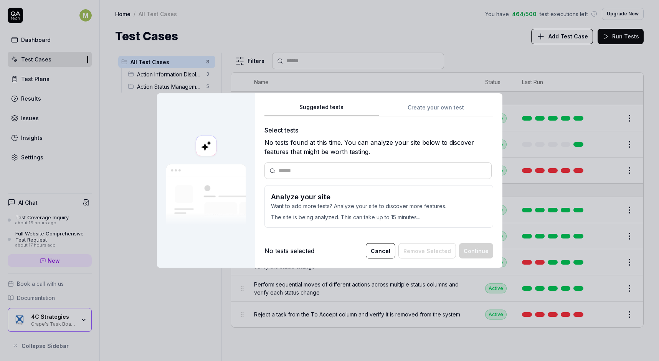
click at [385, 246] on button "Cancel" at bounding box center [381, 250] width 30 height 15
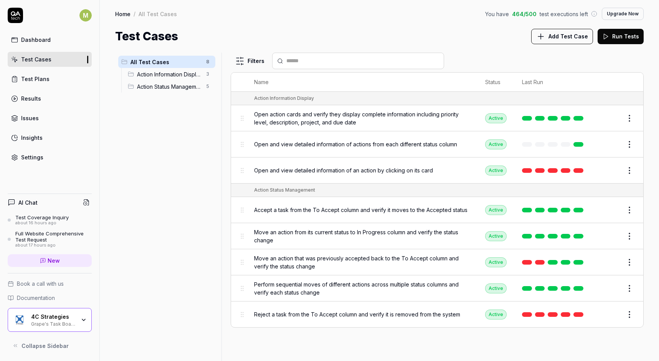
click at [28, 161] on link "Settings" at bounding box center [50, 157] width 84 height 15
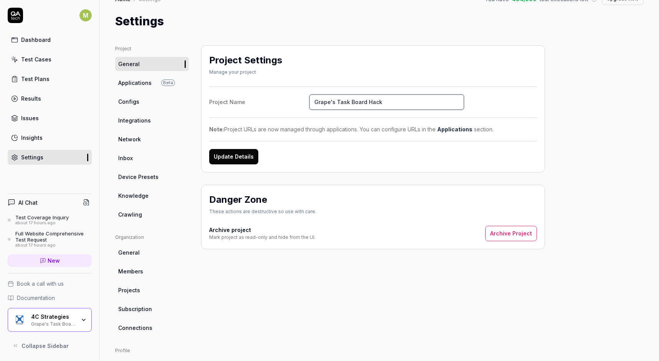
scroll to position [22, 0]
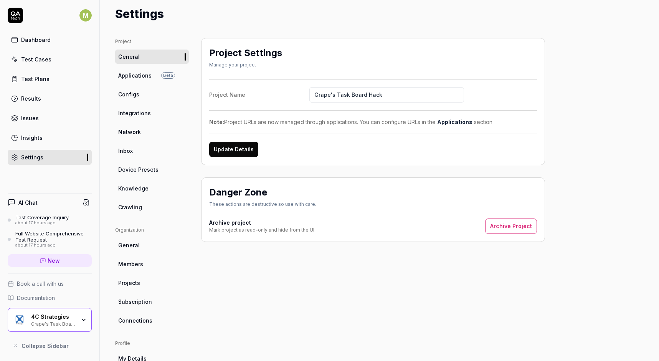
click at [137, 262] on span "Members" at bounding box center [130, 264] width 25 height 8
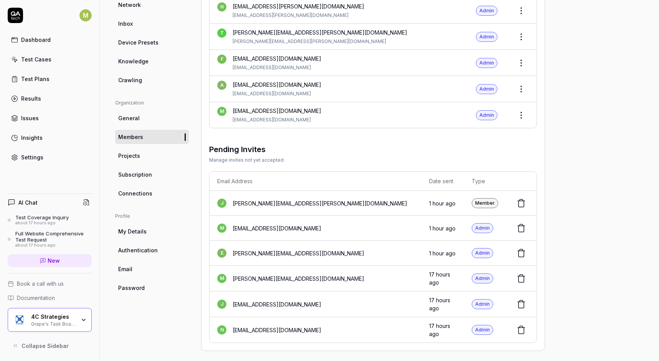
scroll to position [149, 0]
